Goal: Navigation & Orientation: Find specific page/section

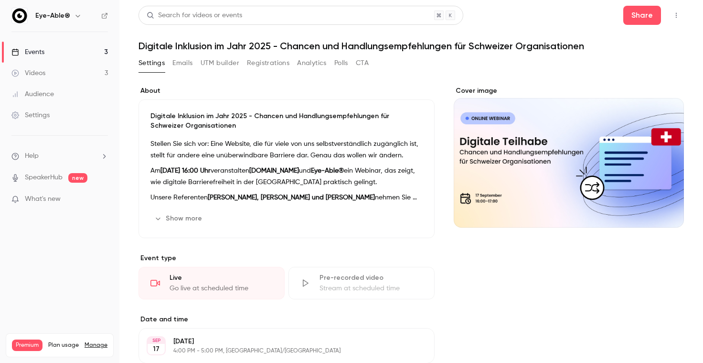
click at [63, 49] on link "Events 3" at bounding box center [59, 52] width 119 height 21
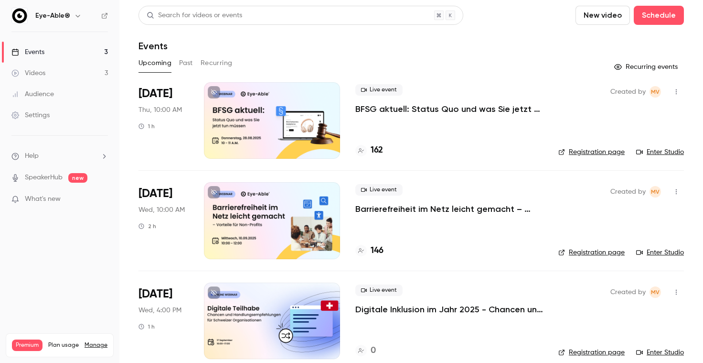
click at [380, 104] on p "BFSG aktuell: Status Quo und was Sie jetzt tun müssen" at bounding box center [449, 108] width 188 height 11
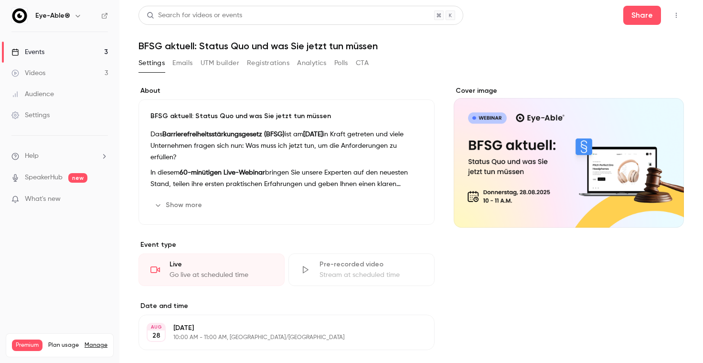
click at [678, 12] on icon "button" at bounding box center [677, 15] width 8 height 7
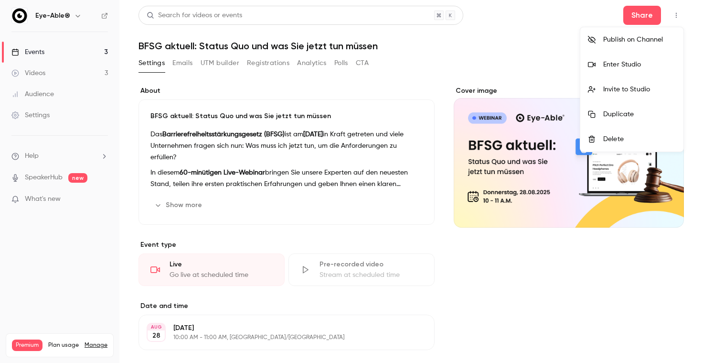
click at [639, 70] on li "Enter Studio" at bounding box center [632, 64] width 103 height 25
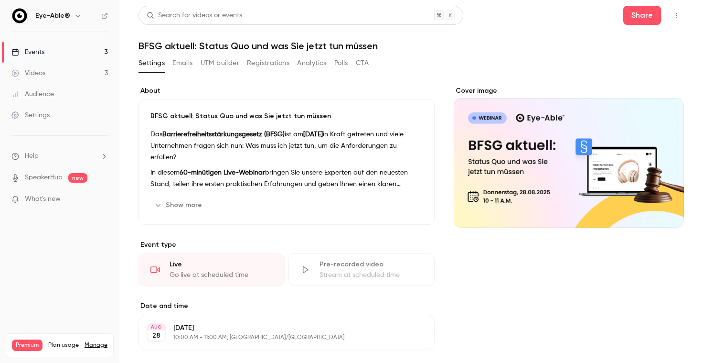
click at [678, 21] on button "button" at bounding box center [676, 15] width 15 height 15
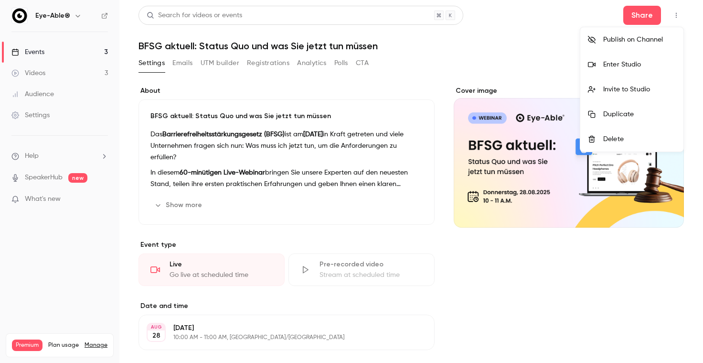
click at [634, 65] on div "Enter Studio" at bounding box center [639, 65] width 73 height 10
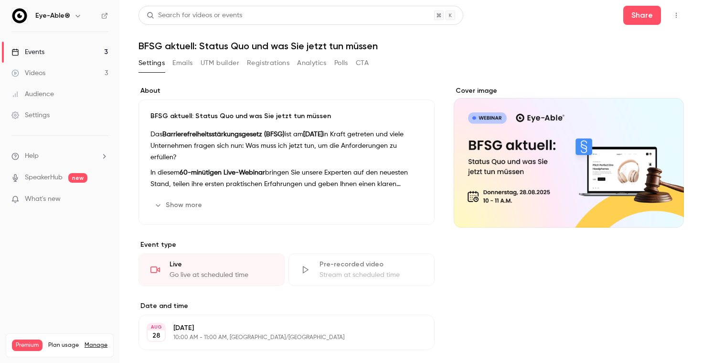
click at [46, 48] on link "Events 3" at bounding box center [59, 52] width 119 height 21
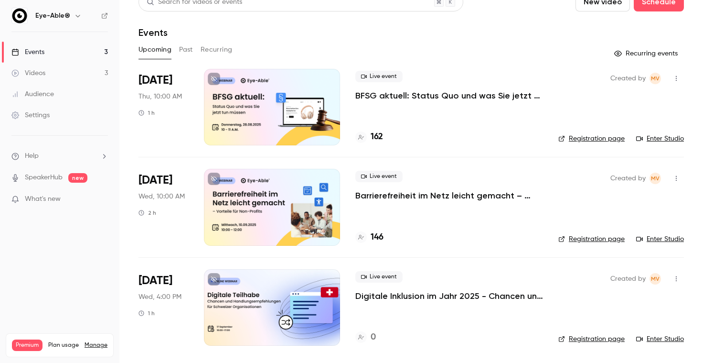
scroll to position [13, 0]
